Goal: Task Accomplishment & Management: Use online tool/utility

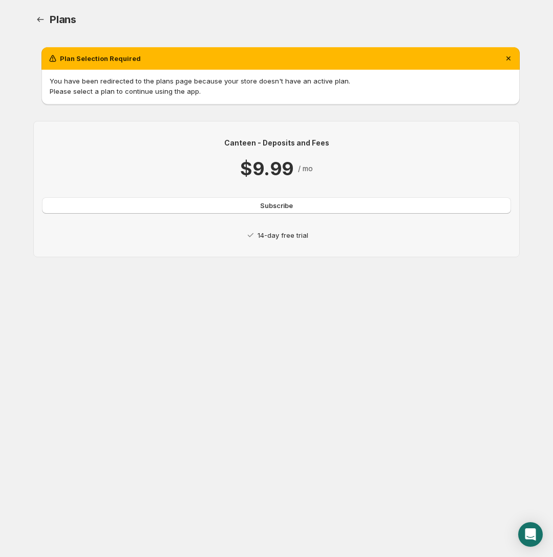
click at [278, 233] on p "14-day free trial" at bounding box center [283, 235] width 51 height 10
click at [278, 209] on span "Subscribe" at bounding box center [276, 205] width 33 height 10
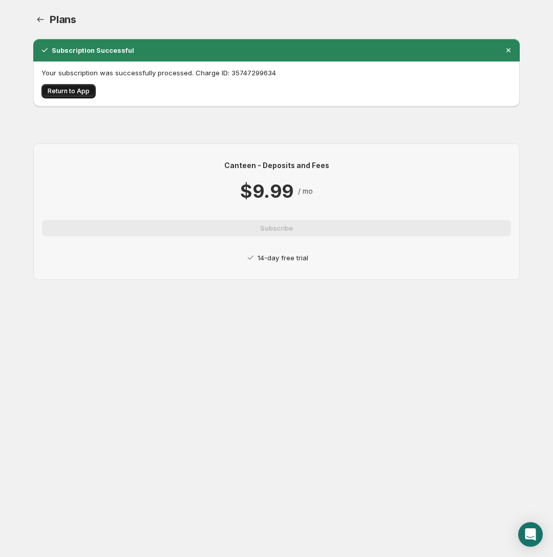
click at [69, 96] on button "Return to App" at bounding box center [69, 91] width 54 height 14
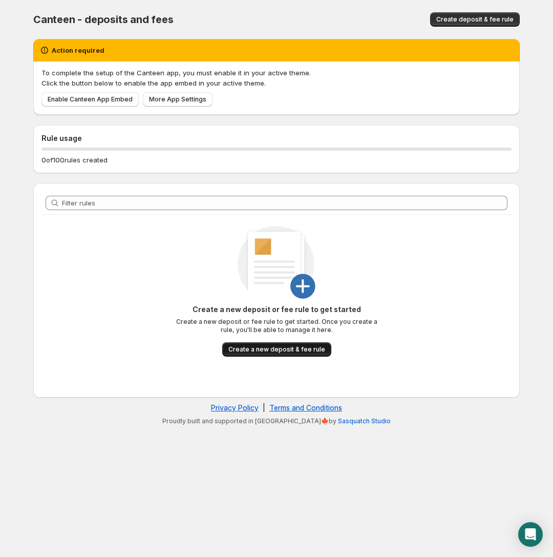
click at [276, 352] on span "Create a new deposit & fee rule" at bounding box center [277, 349] width 97 height 8
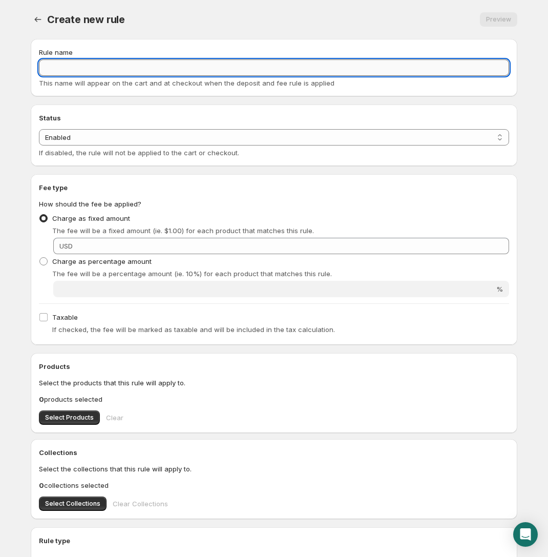
click at [197, 70] on input "Rule name" at bounding box center [274, 67] width 470 height 16
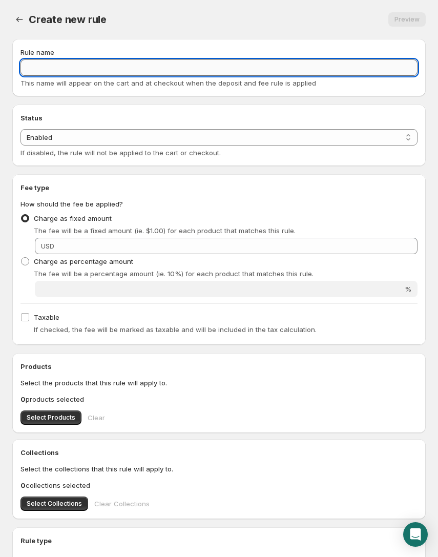
click at [209, 69] on input "Rule name" at bounding box center [218, 67] width 397 height 16
paste input "electric-door-motor"
type input "Core Charge electric-door-motor"
click at [161, 113] on h2 "Status" at bounding box center [218, 118] width 397 height 10
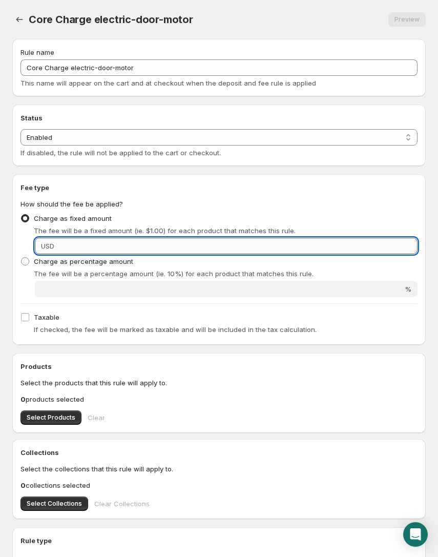
click at [92, 241] on input "Fixed amount" at bounding box center [237, 246] width 360 height 16
click at [102, 241] on input "1" at bounding box center [237, 246] width 360 height 16
click at [100, 246] on input "1" at bounding box center [237, 246] width 360 height 16
click at [99, 248] on input "1" at bounding box center [237, 246] width 360 height 16
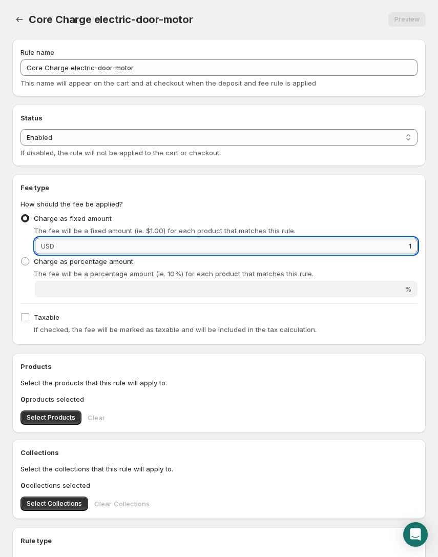
click at [97, 246] on input "1" at bounding box center [237, 246] width 360 height 16
type input "1"
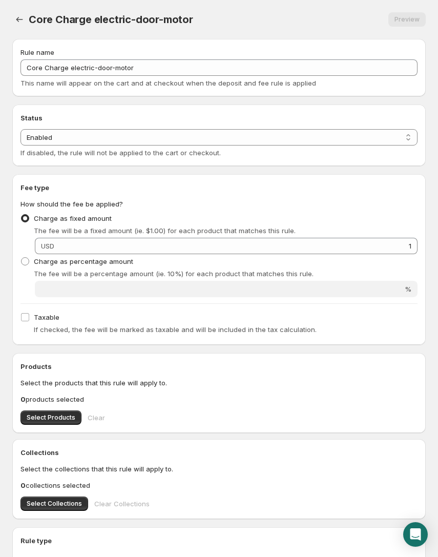
click at [128, 220] on div "Charge as fixed amount The fee will be a fixed amount (ie. $1.00) for each prod…" at bounding box center [218, 223] width 397 height 25
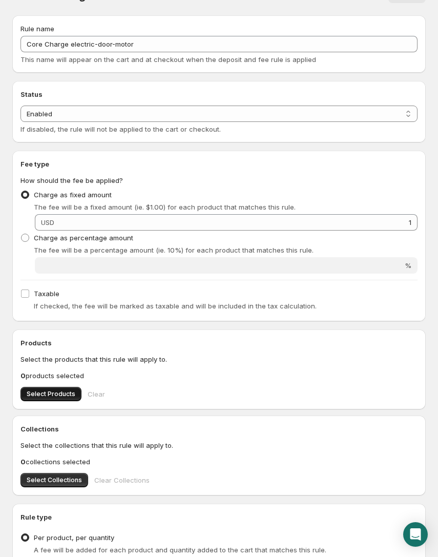
click at [44, 391] on span "Select Products" at bounding box center [51, 394] width 49 height 8
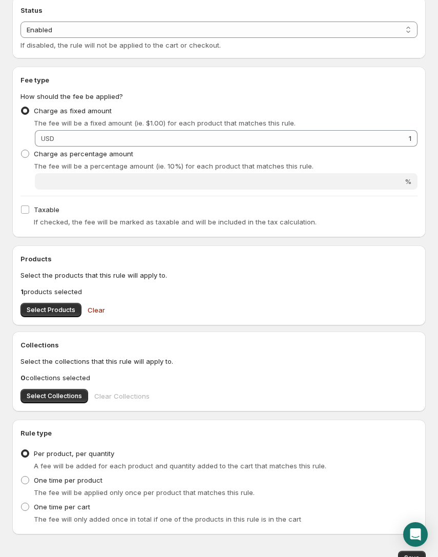
scroll to position [156, 0]
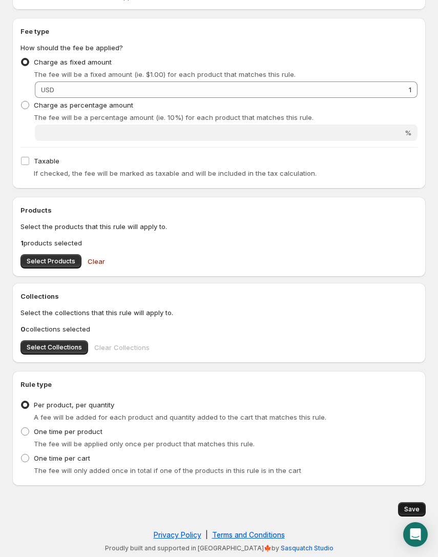
click at [408, 510] on span "Save" at bounding box center [411, 509] width 15 height 8
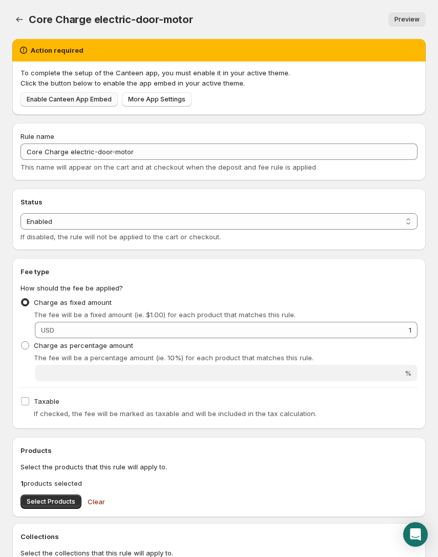
click at [66, 103] on span "Enable Canteen App Embed" at bounding box center [69, 99] width 85 height 8
click at [172, 88] on div "To complete the setup of the Canteen app, you must enable it in your active the…" at bounding box center [218, 87] width 397 height 39
click at [169, 95] on span "More App Settings" at bounding box center [156, 99] width 57 height 8
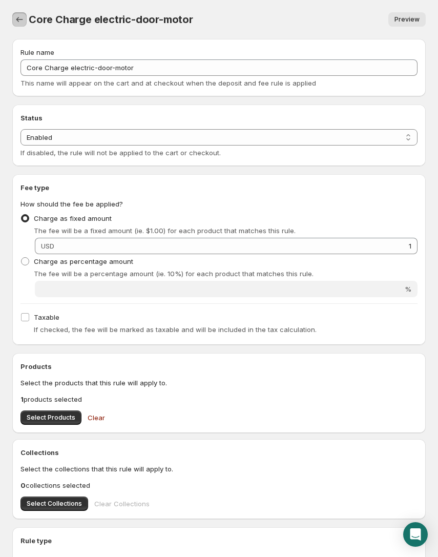
click at [23, 15] on icon "Settings" at bounding box center [19, 19] width 10 height 10
